Goal: Task Accomplishment & Management: Use online tool/utility

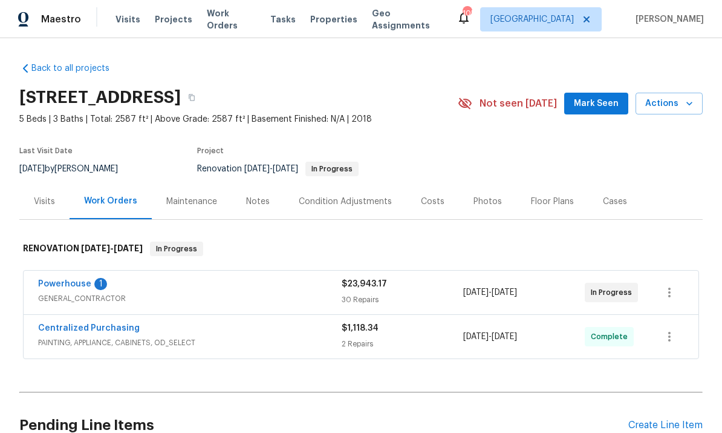
scroll to position [45, 0]
click at [62, 281] on link "Powerhouse" at bounding box center [64, 283] width 53 height 8
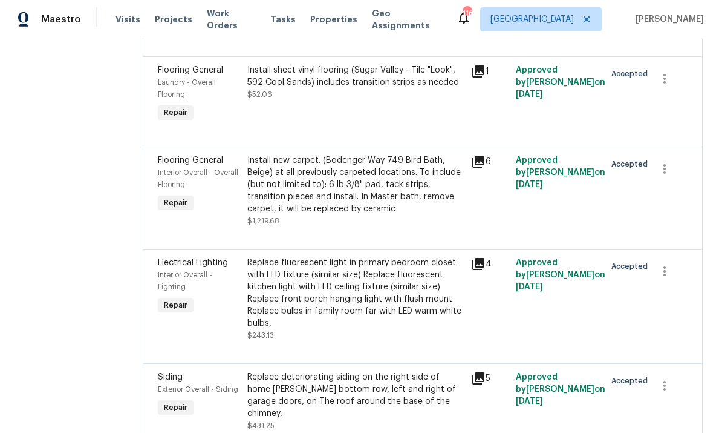
scroll to position [482, 0]
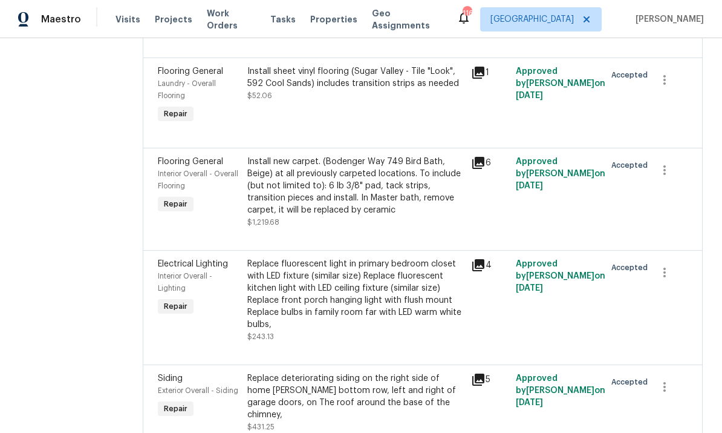
click at [415, 83] on div "Install sheet vinyl flooring (Sugar Valley - Tile "Look", 592 Cool Sands) inclu…" at bounding box center [355, 77] width 217 height 24
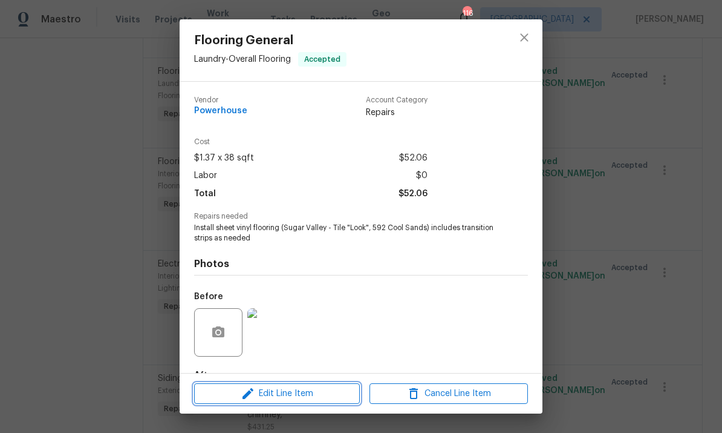
click at [295, 384] on button "Edit Line Item" at bounding box center [277, 393] width 166 height 21
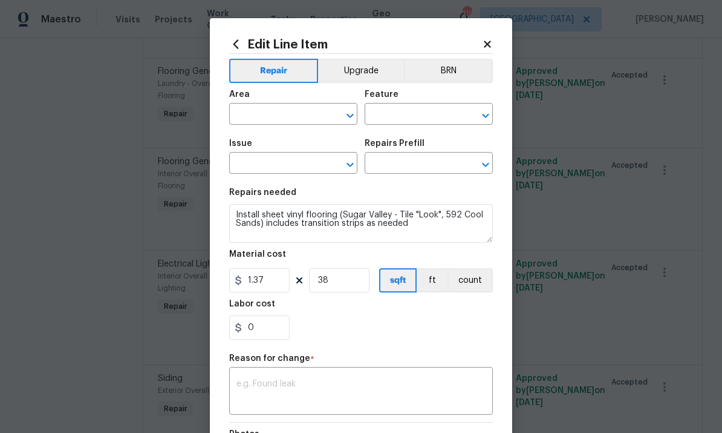
type input "Laundry"
type input "Overall Flooring"
type input "Flooring General"
type input "Sheet Vinyl LVL 1 - Sugar Valley (Tile) $1.37"
click at [486, 42] on icon at bounding box center [487, 44] width 7 height 7
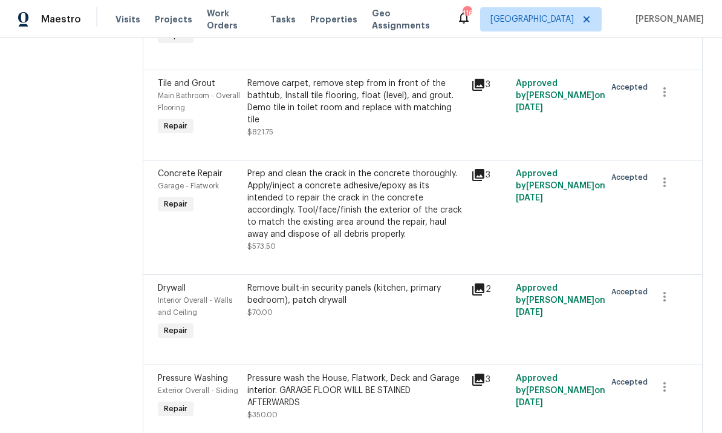
scroll to position [2261, 0]
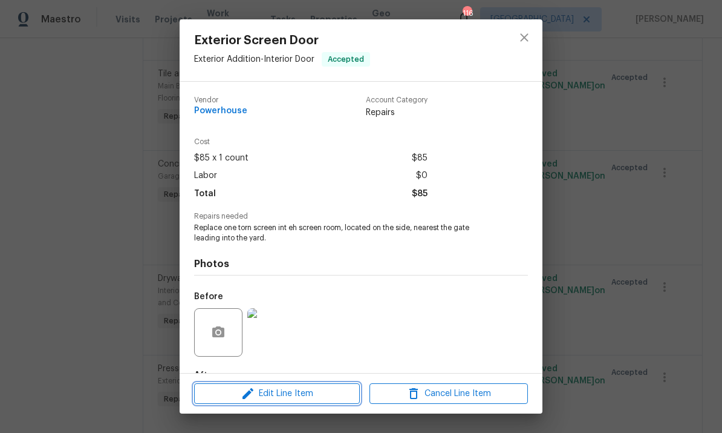
click at [289, 396] on span "Edit Line Item" at bounding box center [277, 393] width 158 height 15
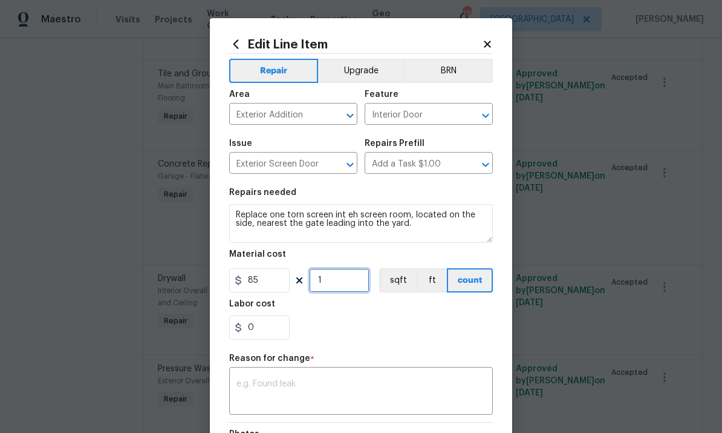
click at [335, 285] on input "1" at bounding box center [339, 280] width 60 height 24
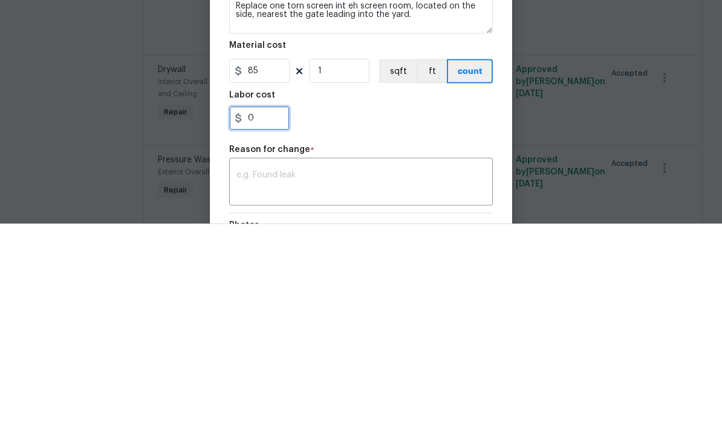
click at [264, 315] on input "0" at bounding box center [259, 327] width 60 height 24
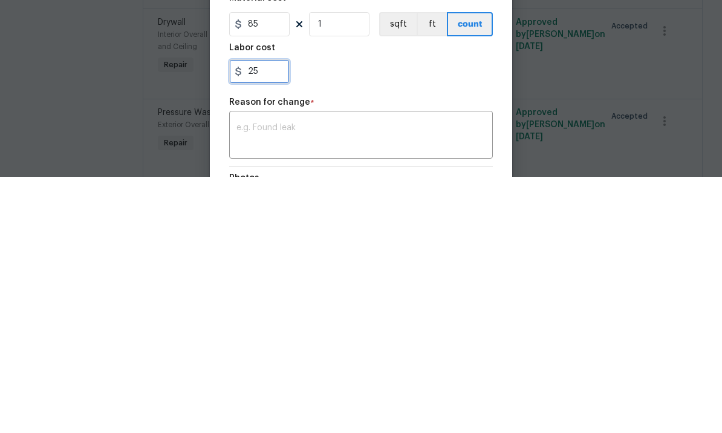
type input "2"
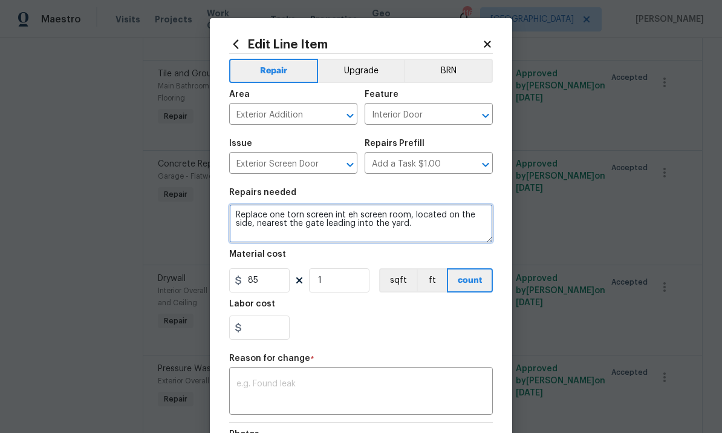
click at [286, 215] on textarea "Replace one torn screen int eh screen room, located on the side, nearest the ga…" at bounding box center [361, 223] width 264 height 39
type input "0"
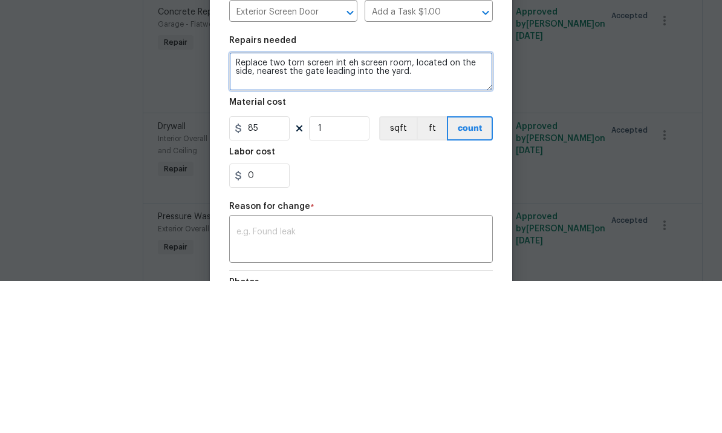
click at [333, 204] on textarea "Replace two torn screen int eh screen room, located on the side, nearest the ga…" at bounding box center [361, 223] width 264 height 39
click at [358, 204] on textarea "Replace two torn screen int eh screen room, located on the side, nearest the ga…" at bounding box center [361, 223] width 264 height 39
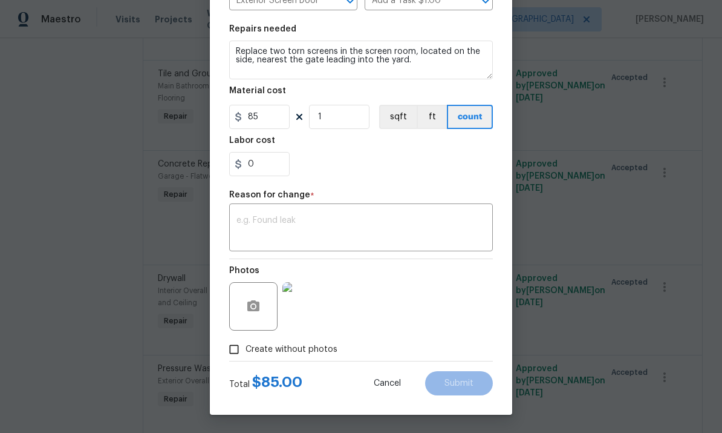
scroll to position [166, 0]
type textarea "Replace two torn screens in the screen room, located on the side, nearest the g…"
click at [296, 225] on textarea at bounding box center [361, 228] width 249 height 25
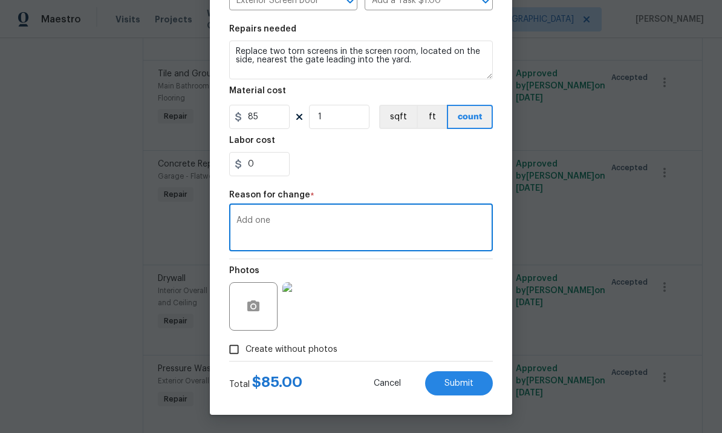
type textarea "Add one"
click at [457, 377] on button "Submit" at bounding box center [459, 383] width 68 height 24
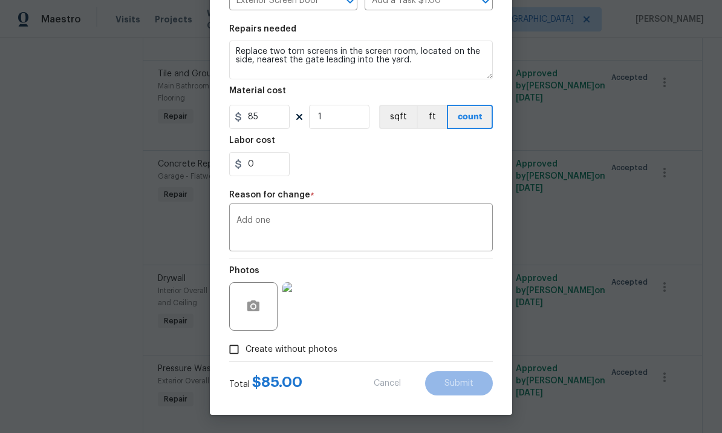
type textarea "Replace one torn screen int eh screen room, located on the side, nearest the ga…"
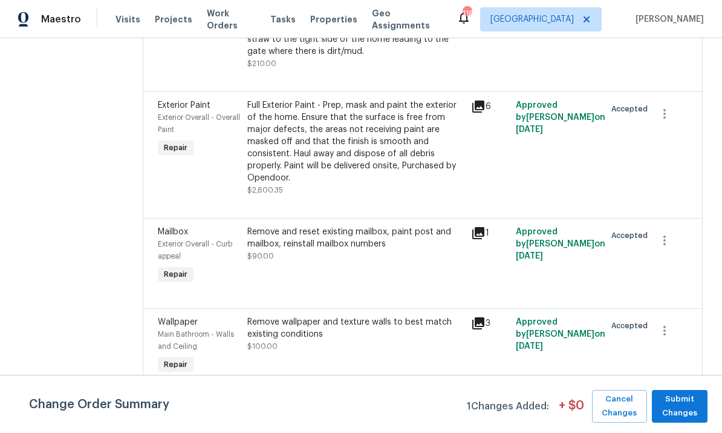
scroll to position [2923, 0]
